Goal: Navigation & Orientation: Go to known website

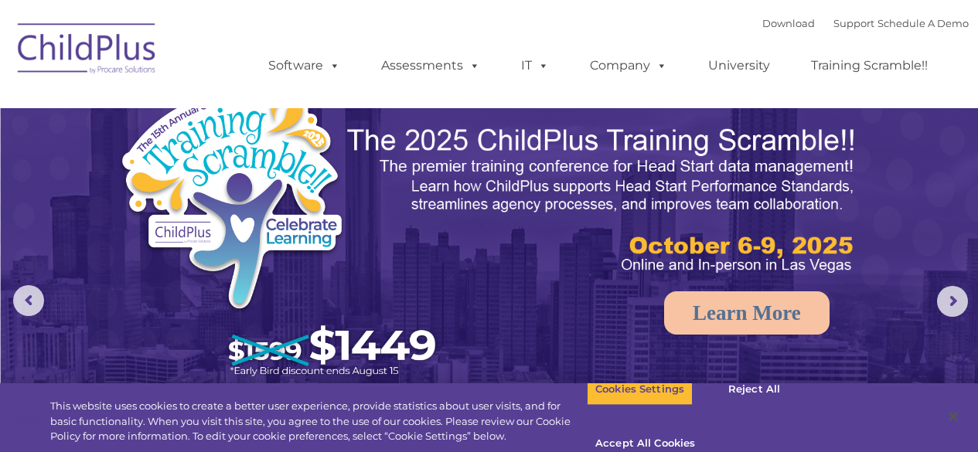
select select "MEDIUM"
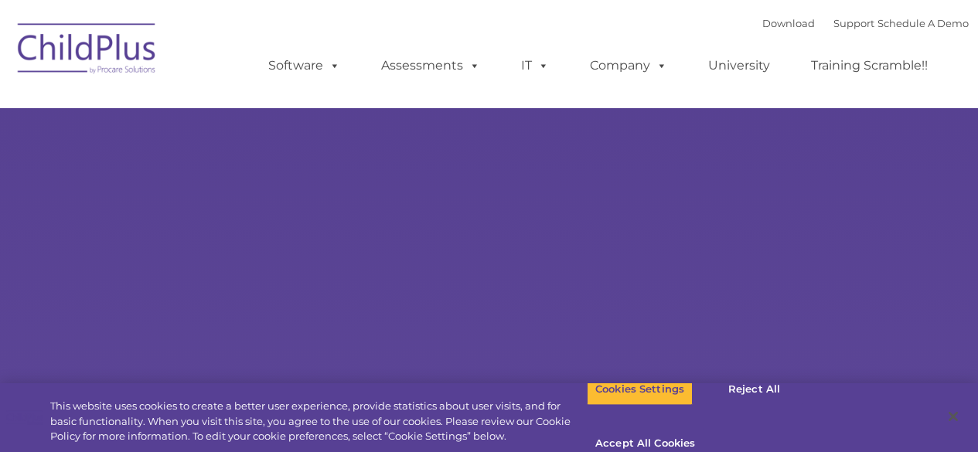
type input ""
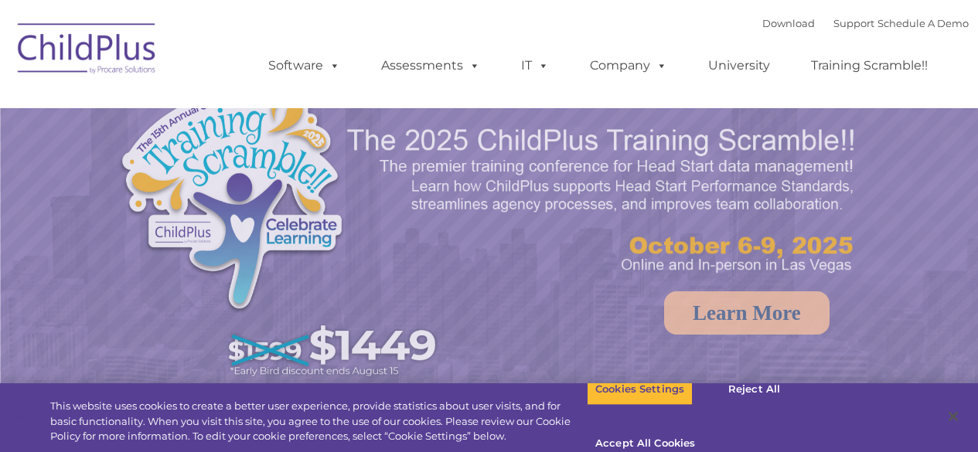
select select "MEDIUM"
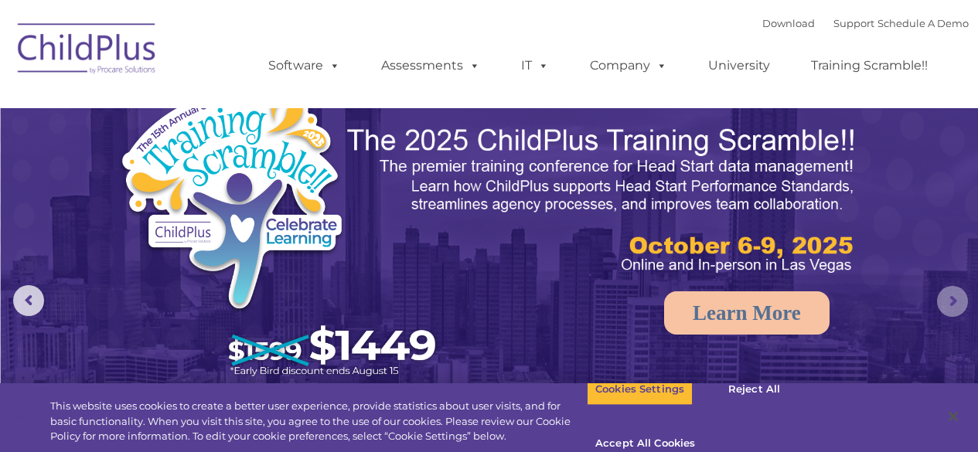
click at [948, 307] on rs-arrow at bounding box center [952, 301] width 31 height 31
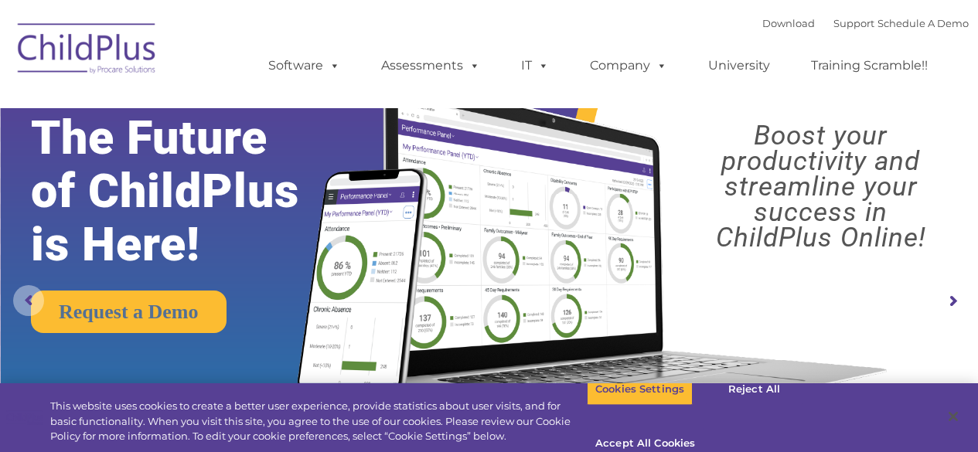
click at [33, 299] on rs-arrow at bounding box center [28, 300] width 31 height 31
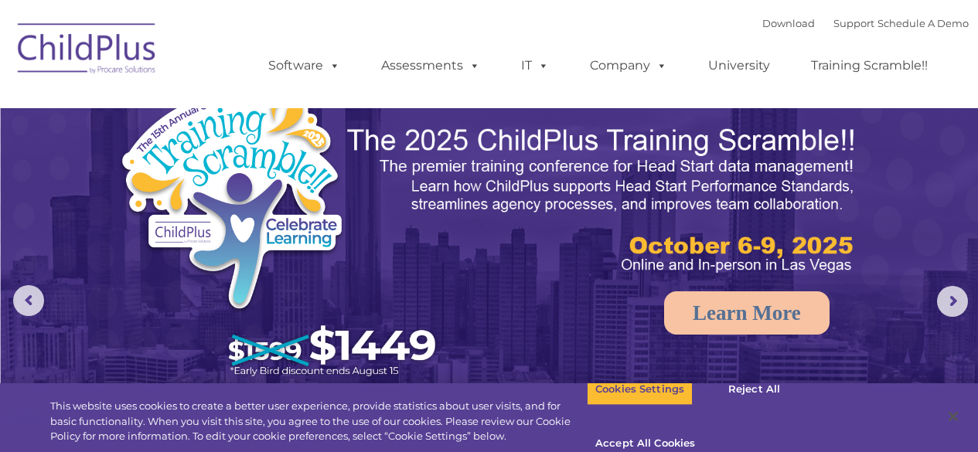
click at [131, 56] on img at bounding box center [87, 50] width 155 height 77
